Goal: Transaction & Acquisition: Purchase product/service

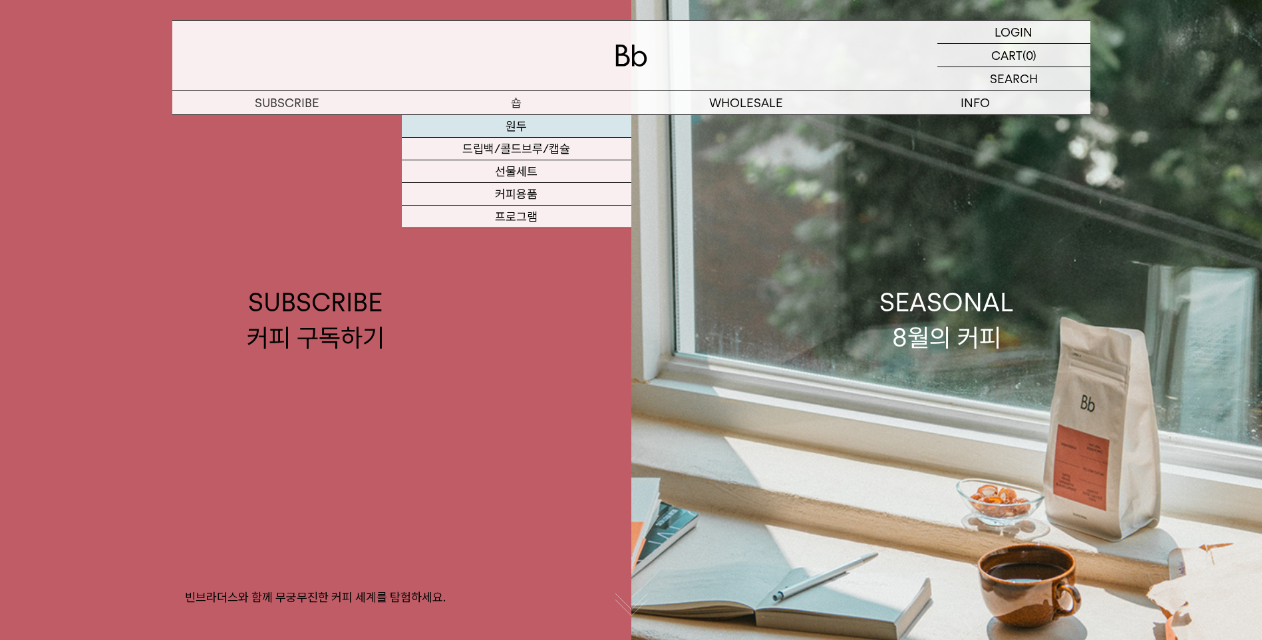
click at [523, 127] on link "원두" at bounding box center [517, 126] width 230 height 23
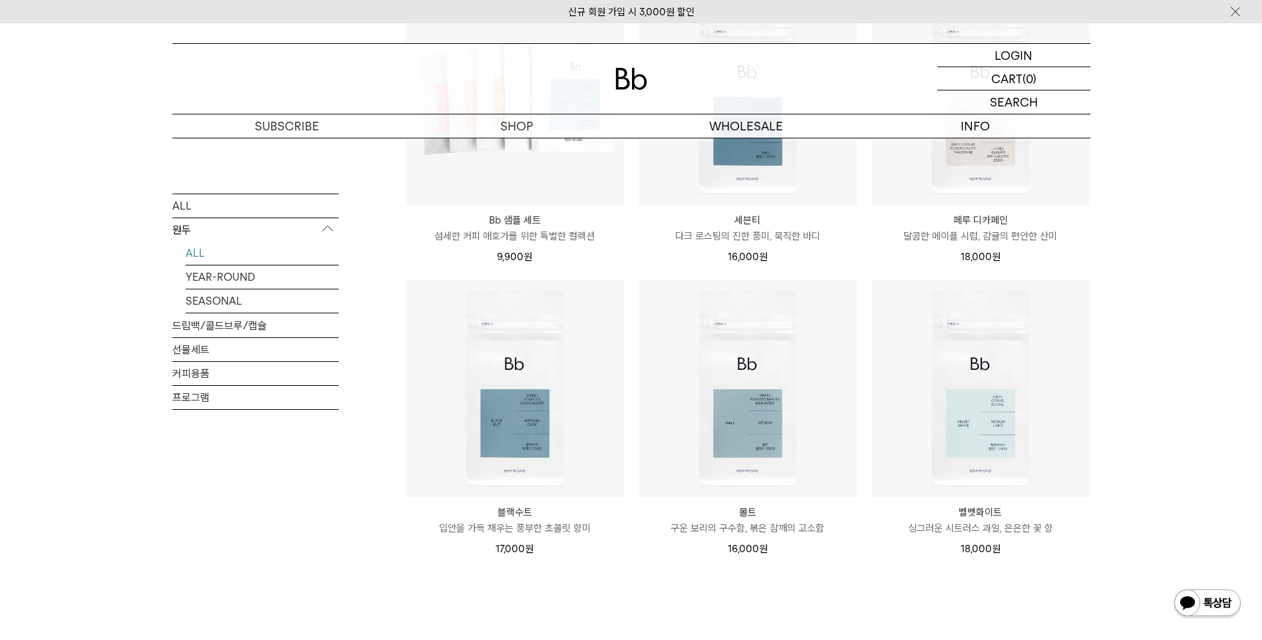
scroll to position [865, 0]
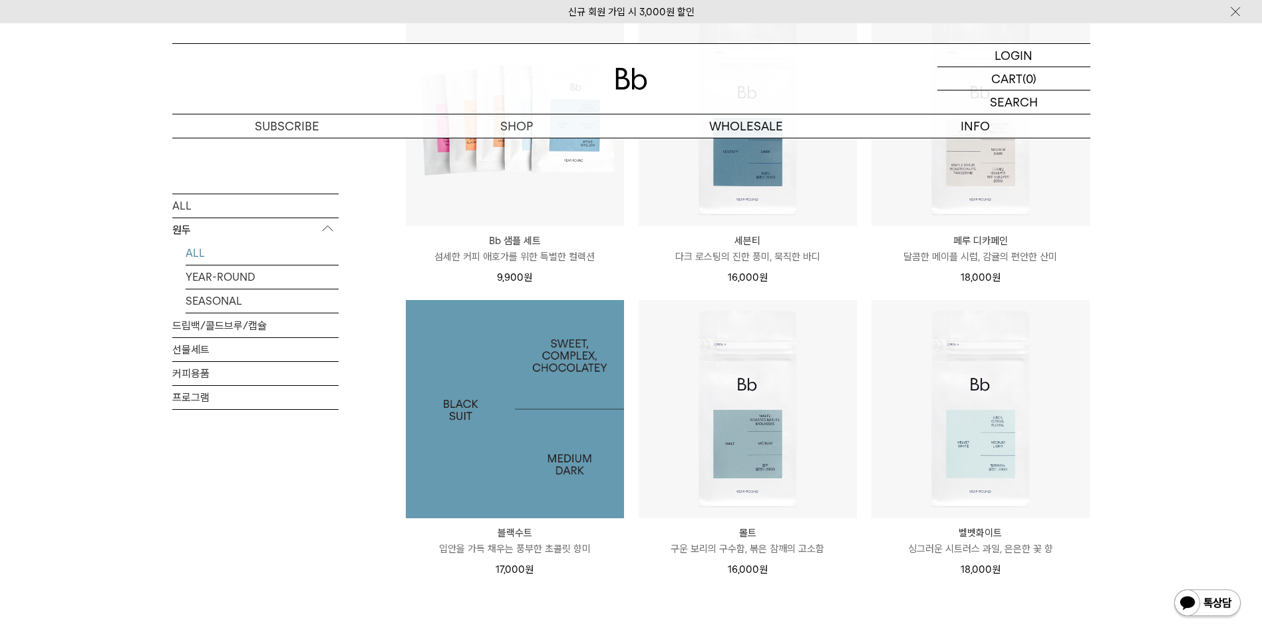
click at [564, 490] on img at bounding box center [515, 409] width 218 height 218
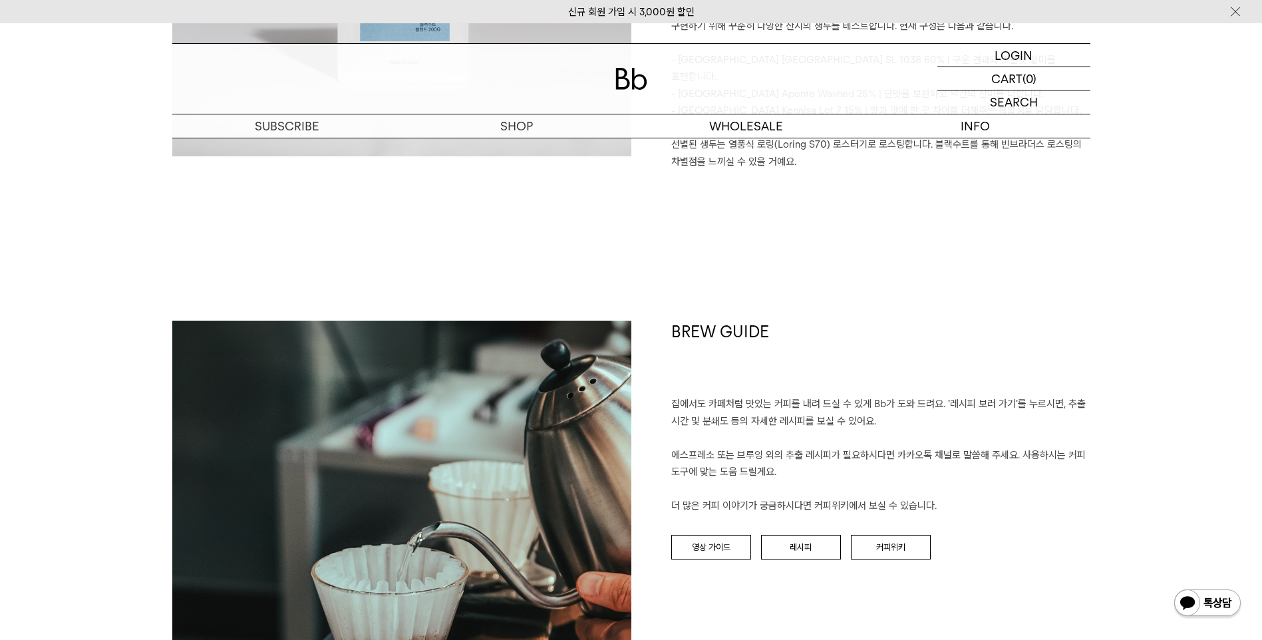
scroll to position [1397, 0]
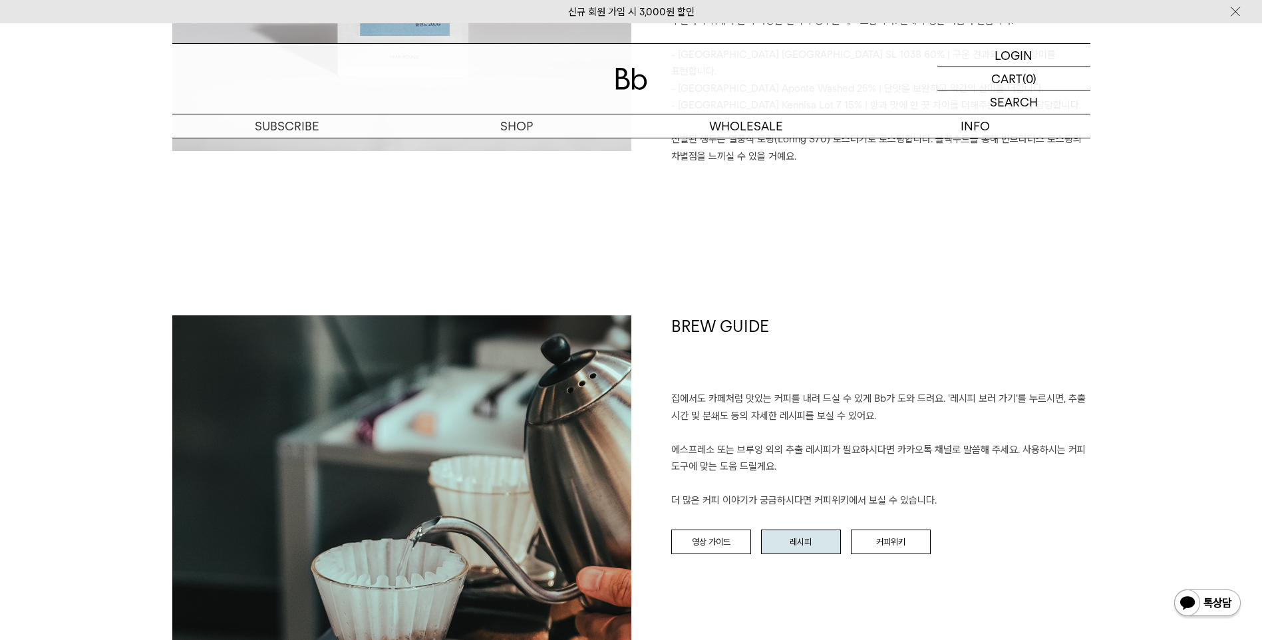
click at [798, 530] on link "레시피" at bounding box center [801, 542] width 80 height 25
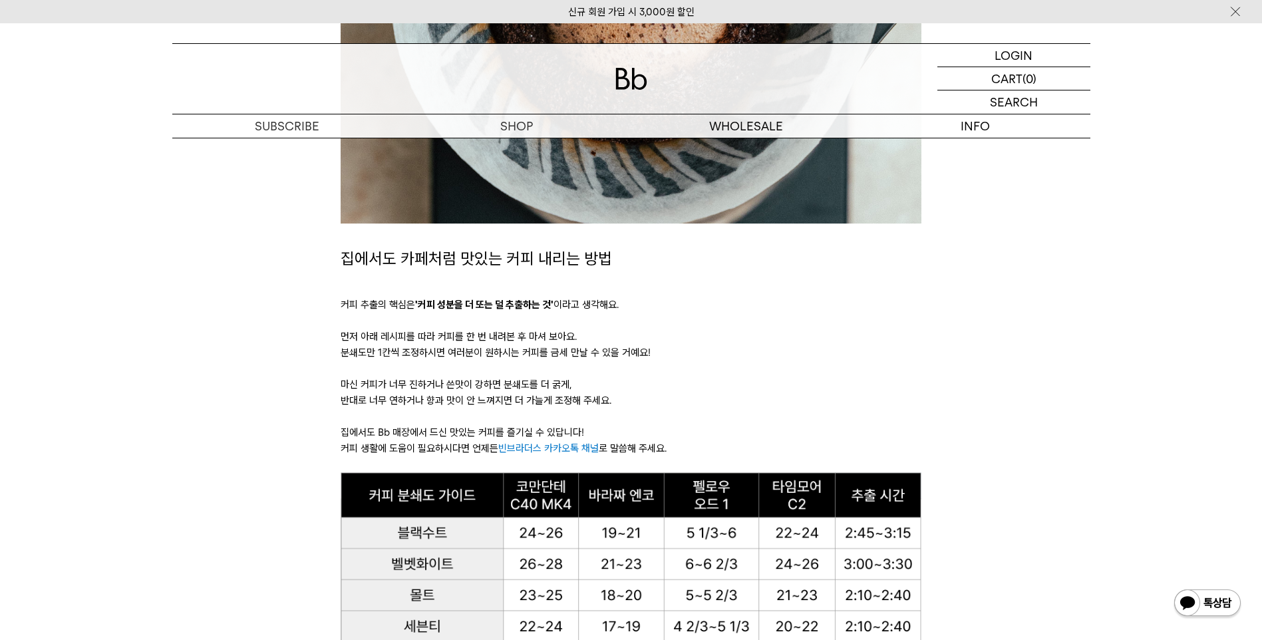
scroll to position [931, 0]
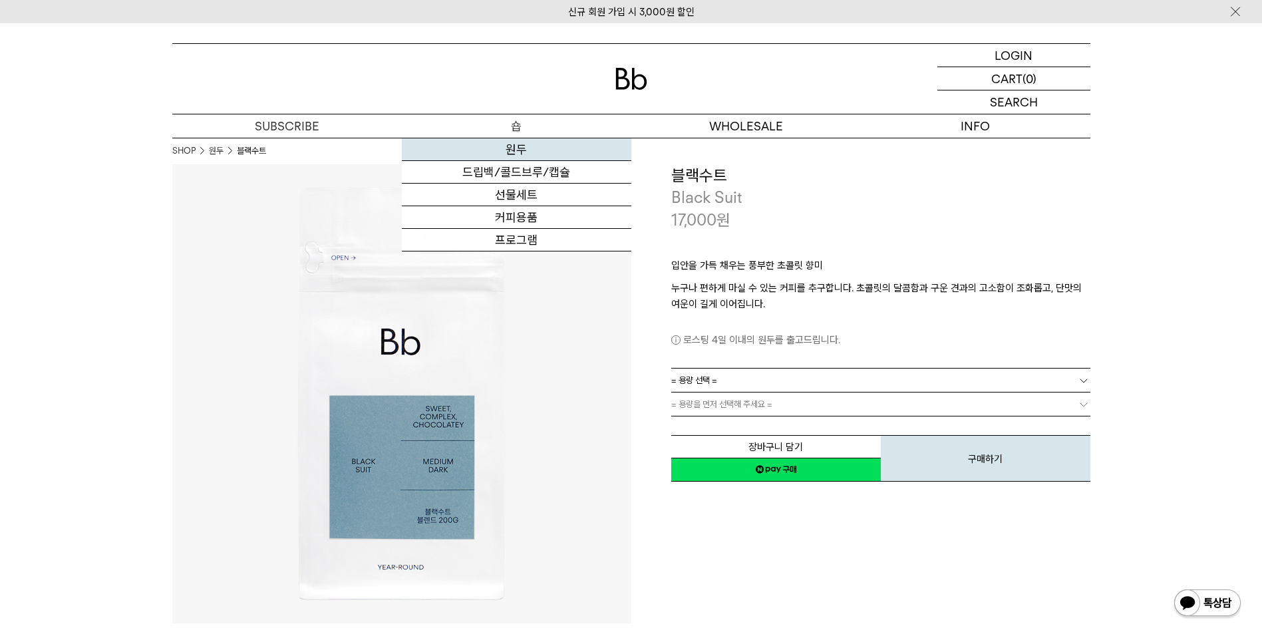
click at [512, 156] on link "원두" at bounding box center [517, 149] width 230 height 23
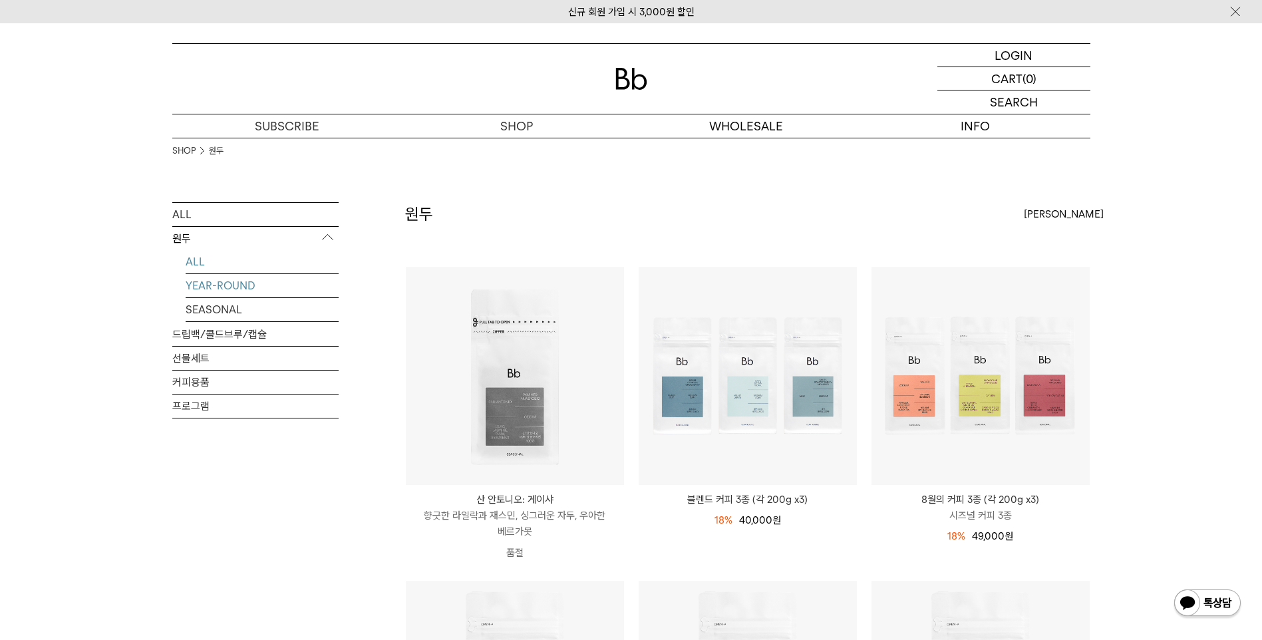
click at [243, 288] on link "YEAR-ROUND" at bounding box center [262, 285] width 153 height 23
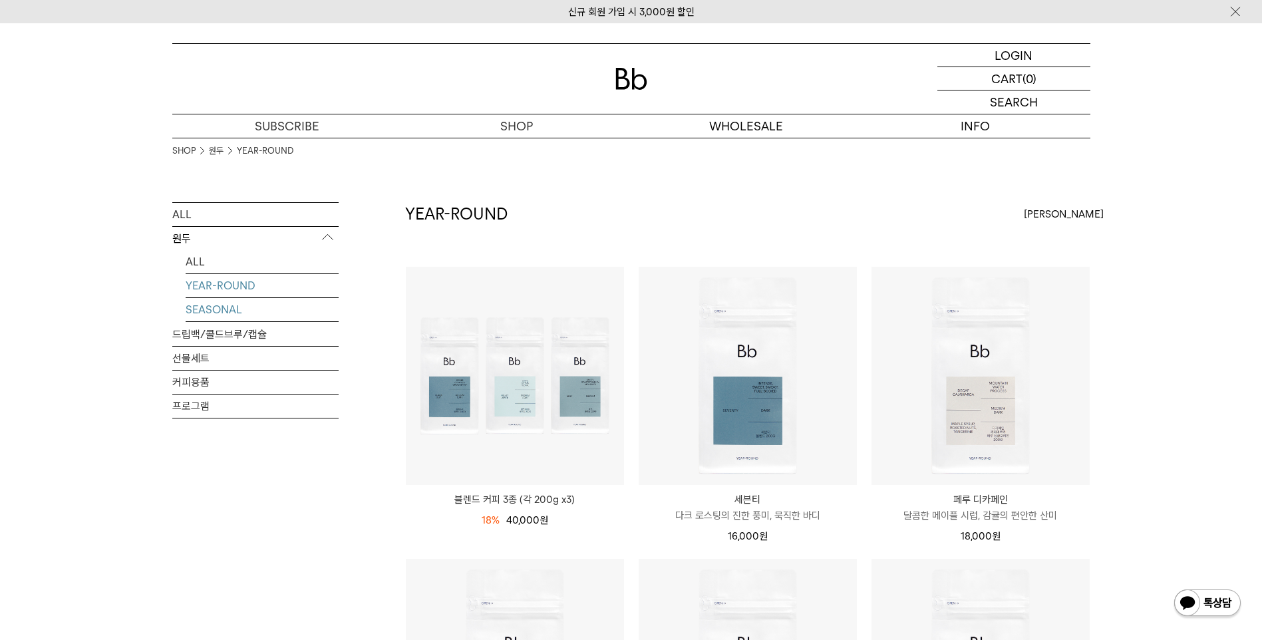
click at [233, 316] on link "SEASONAL" at bounding box center [262, 309] width 153 height 23
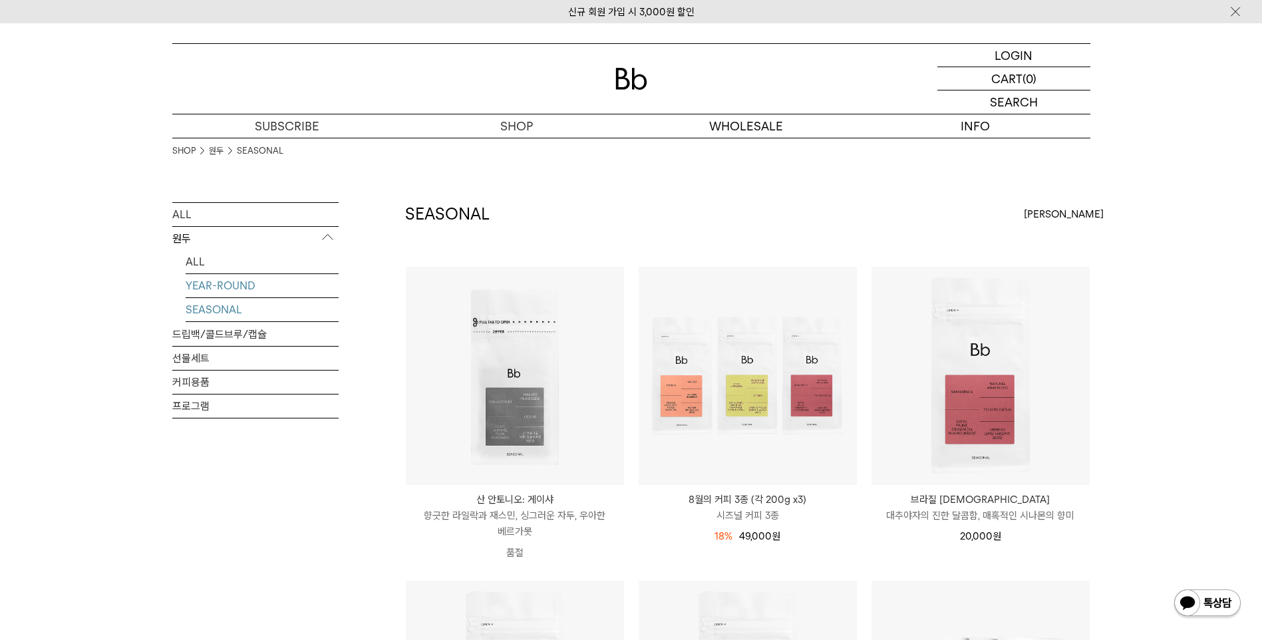
click at [262, 281] on link "YEAR-ROUND" at bounding box center [262, 285] width 153 height 23
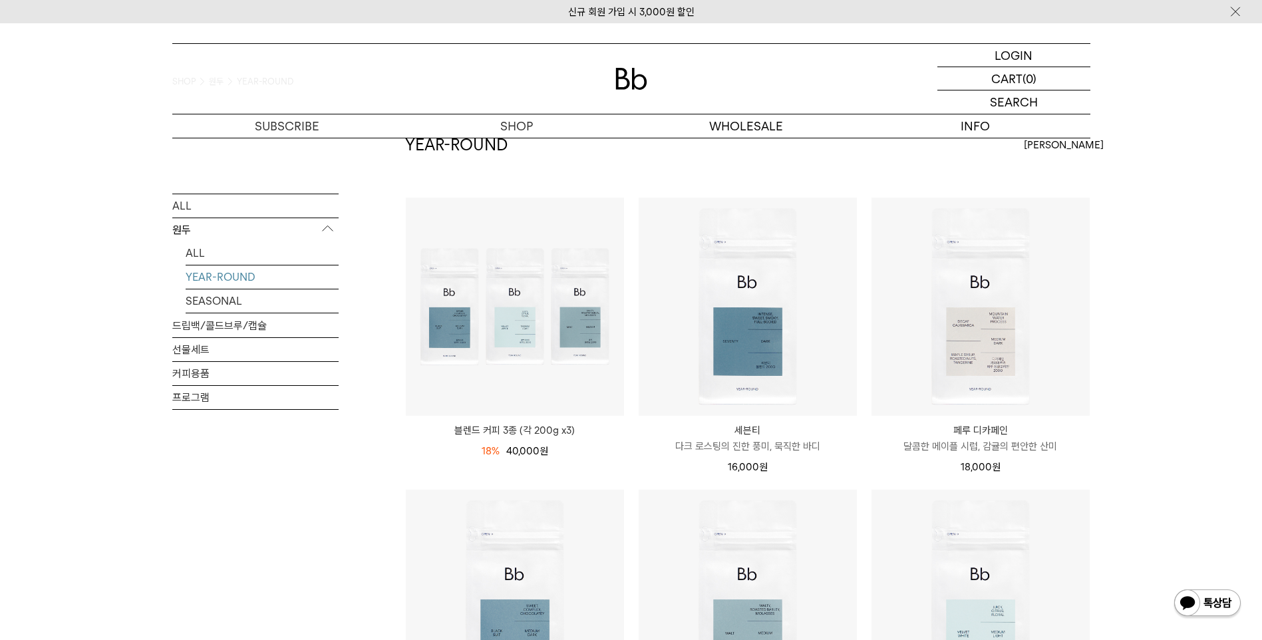
scroll to position [67, 0]
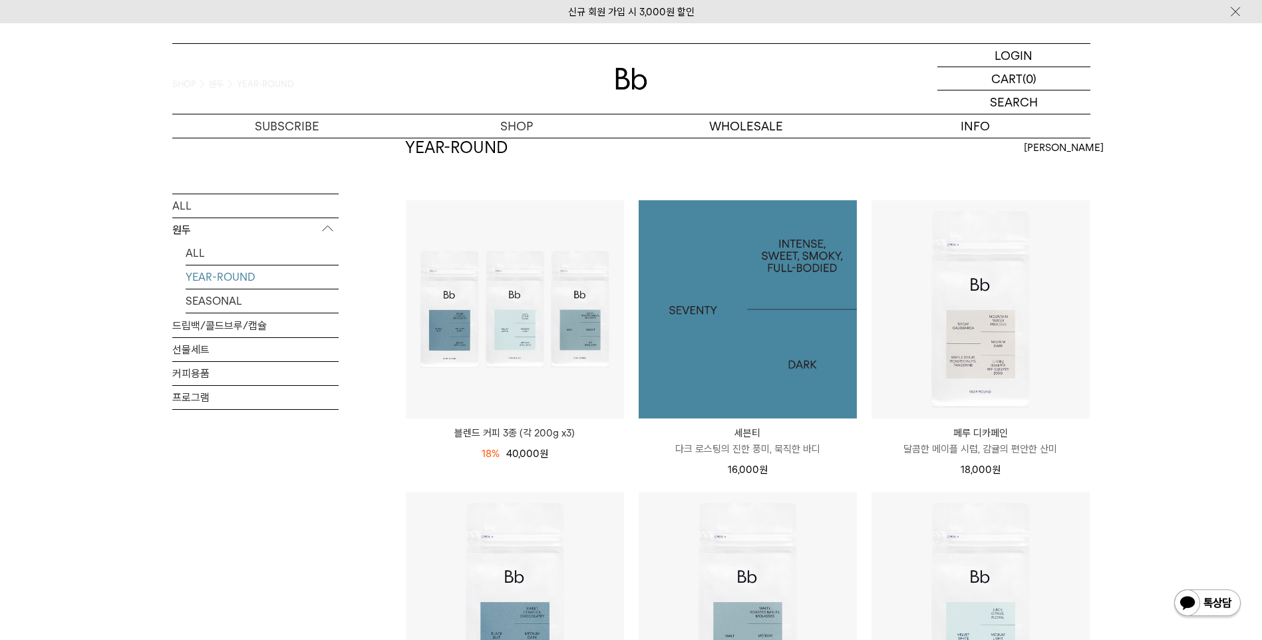
click at [728, 375] on img at bounding box center [748, 309] width 218 height 218
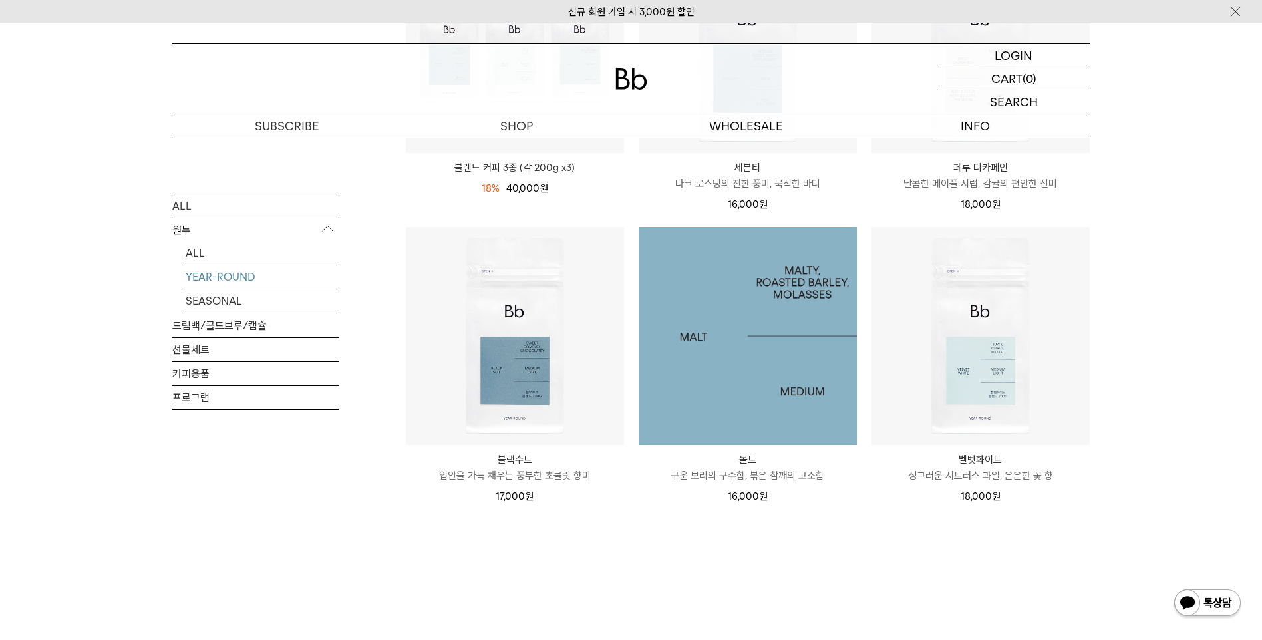
scroll to position [333, 0]
